Goal: Information Seeking & Learning: Learn about a topic

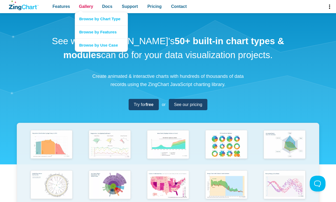
click at [86, 7] on span "Gallery" at bounding box center [86, 6] width 14 height 7
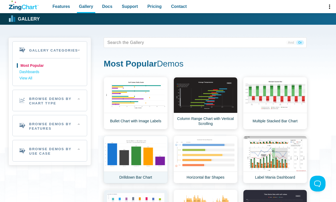
click at [135, 159] on link "Drilldown Bar Chart" at bounding box center [136, 159] width 64 height 48
